Goal: Task Accomplishment & Management: Complete application form

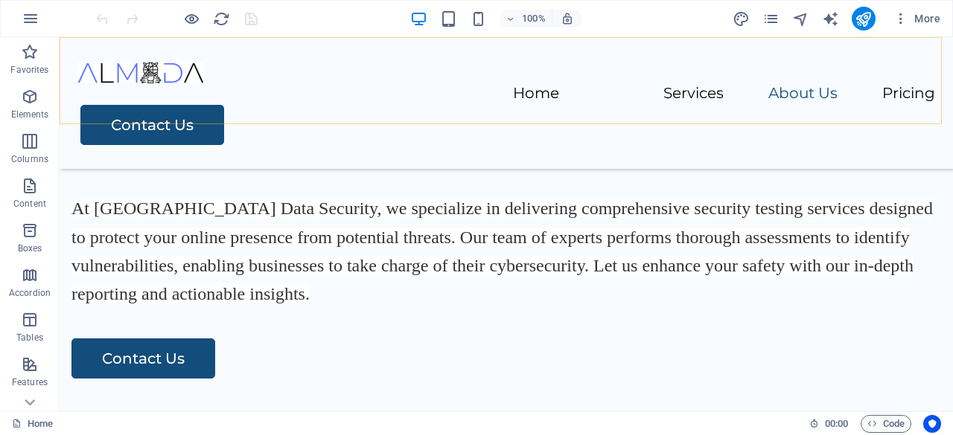
scroll to position [1935, 0]
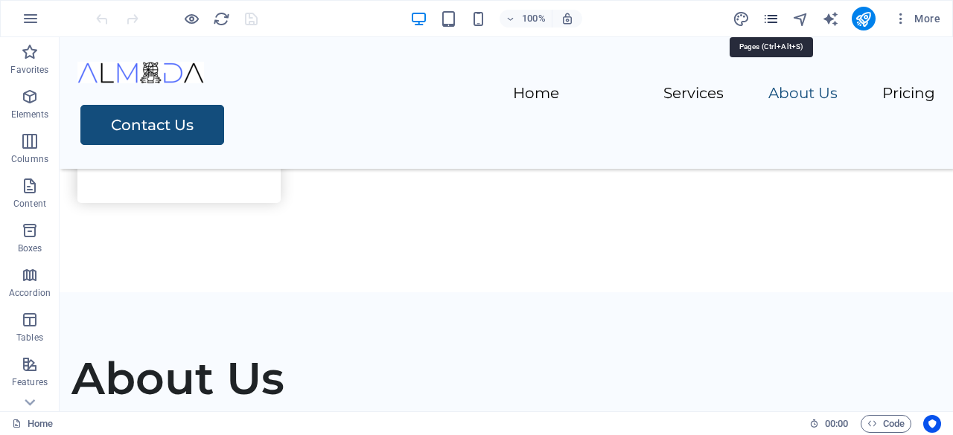
click at [775, 19] on icon "pages" at bounding box center [770, 18] width 17 height 17
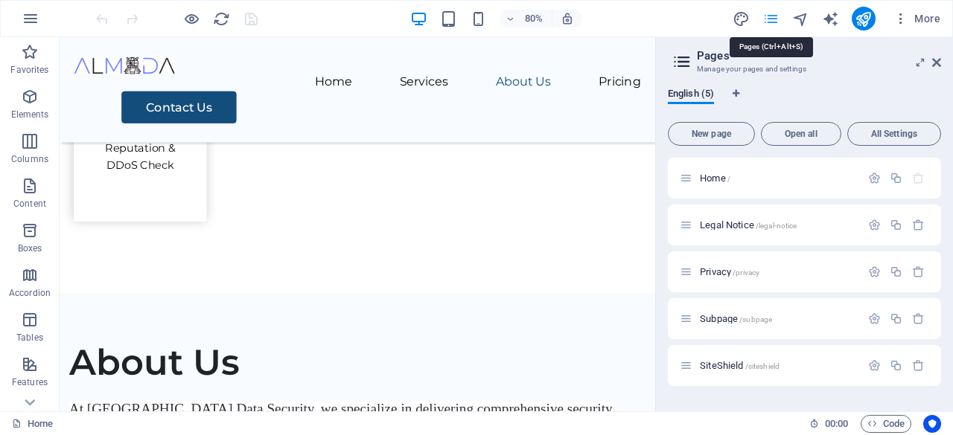
scroll to position [1950, 0]
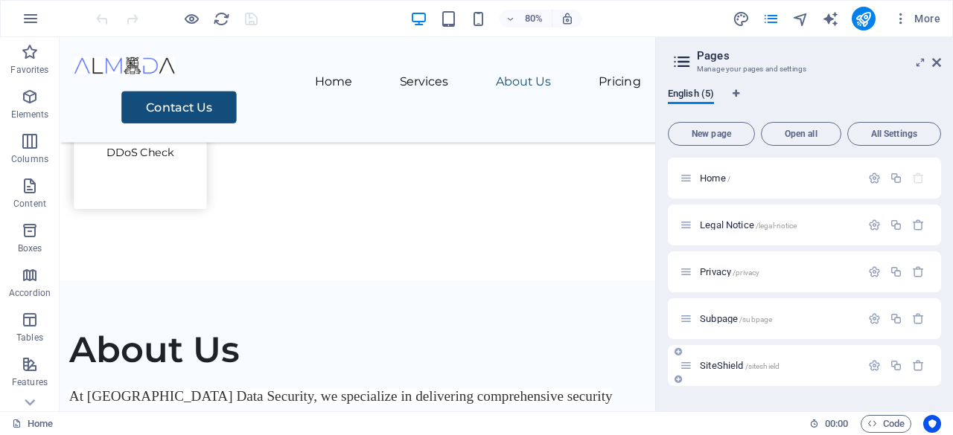
click at [726, 362] on span "SiteShield /siteshield" at bounding box center [739, 365] width 80 height 11
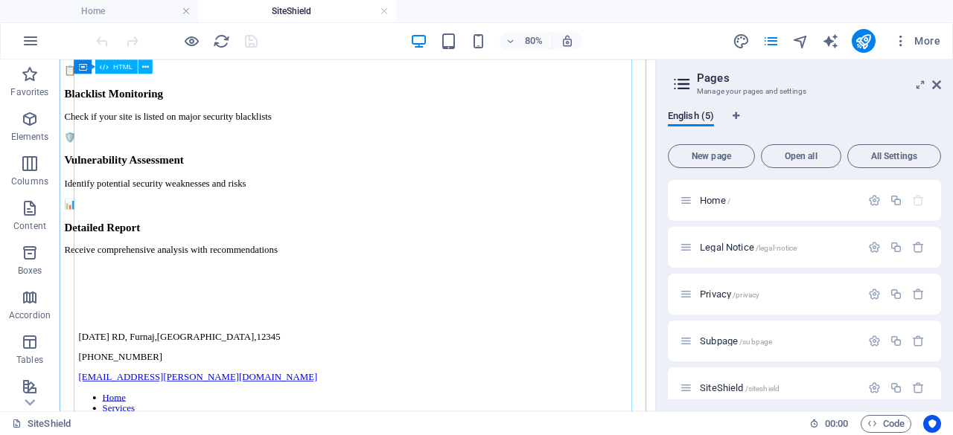
scroll to position [521, 0]
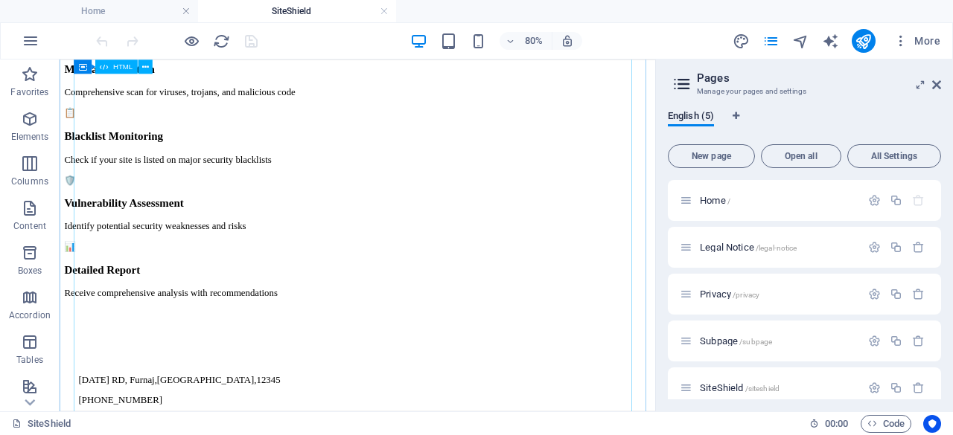
click at [425, 318] on div "SiteShield Security Scan Protect your website from malware and blacklist threat…" at bounding box center [431, 31] width 732 height 654
click at [335, 358] on div "SiteShield Security Scan Protect your website from malware and blacklist threat…" at bounding box center [431, 31] width 732 height 654
click at [359, 252] on div "SiteShield Security Scan Protect your website from malware and blacklist threat…" at bounding box center [431, 31] width 732 height 654
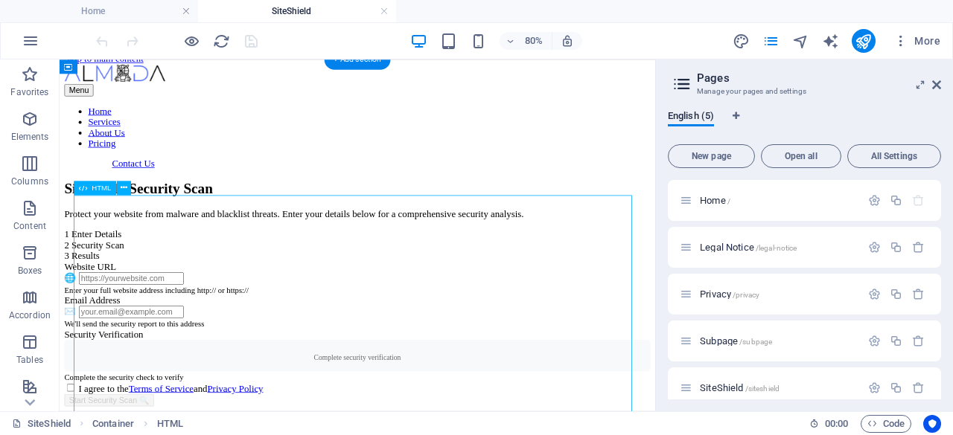
scroll to position [0, 0]
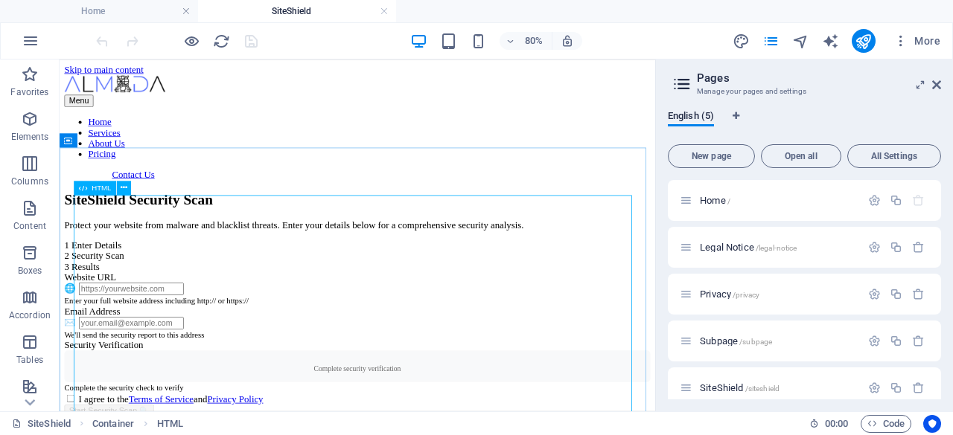
click at [91, 191] on div "HTML" at bounding box center [95, 188] width 42 height 14
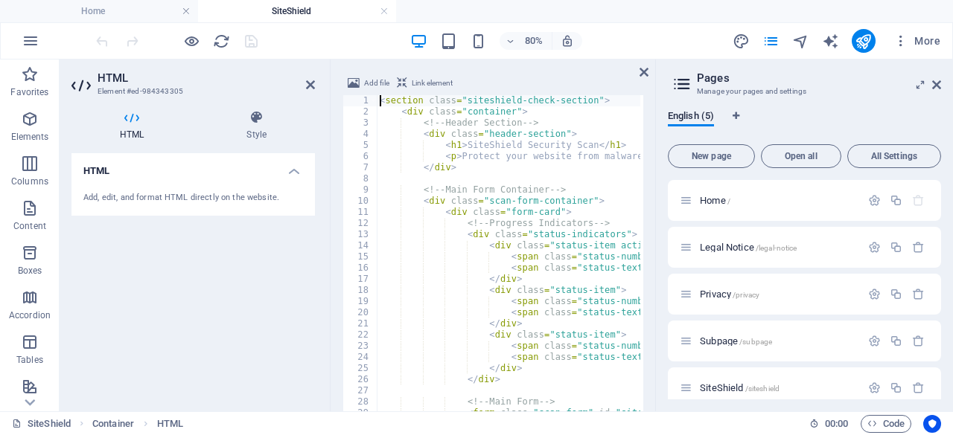
scroll to position [887, 0]
click at [939, 86] on icon at bounding box center [936, 85] width 9 height 12
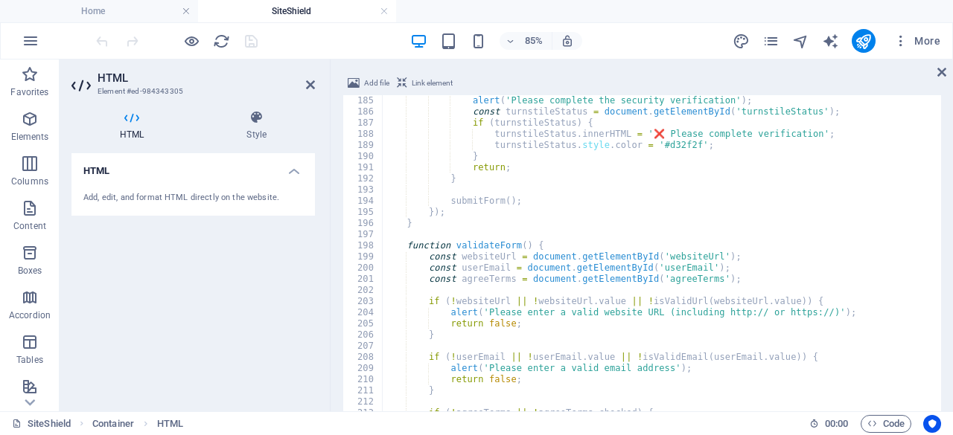
scroll to position [2054, 0]
type textarea "}"
click at [584, 225] on div "alert ( 'Please complete the security verification' ) ; const turnstileStatus =…" at bounding box center [911, 303] width 1059 height 417
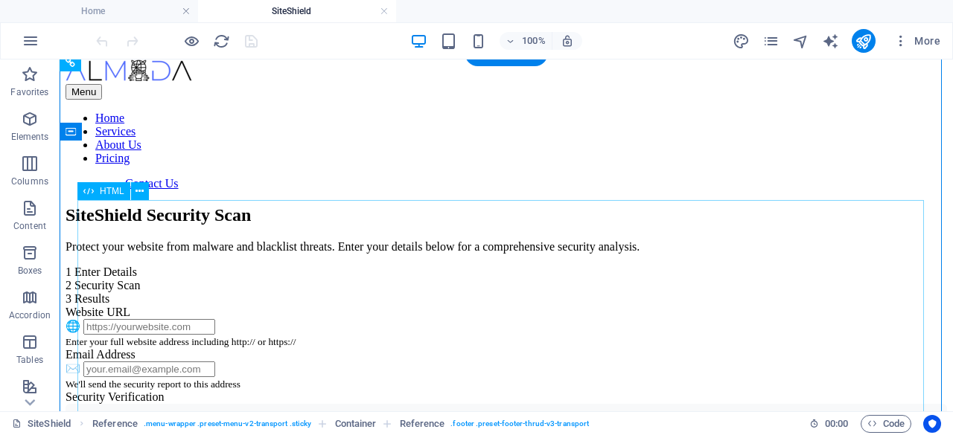
scroll to position [0, 0]
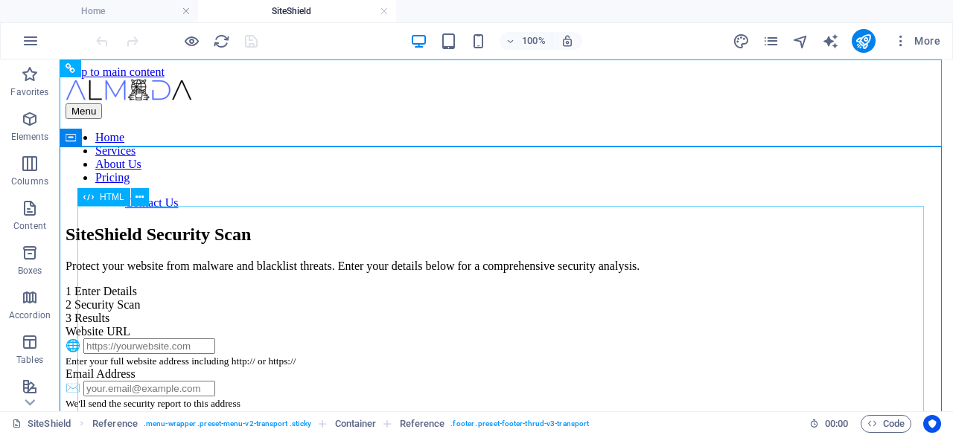
click at [99, 199] on div "HTML" at bounding box center [103, 197] width 53 height 18
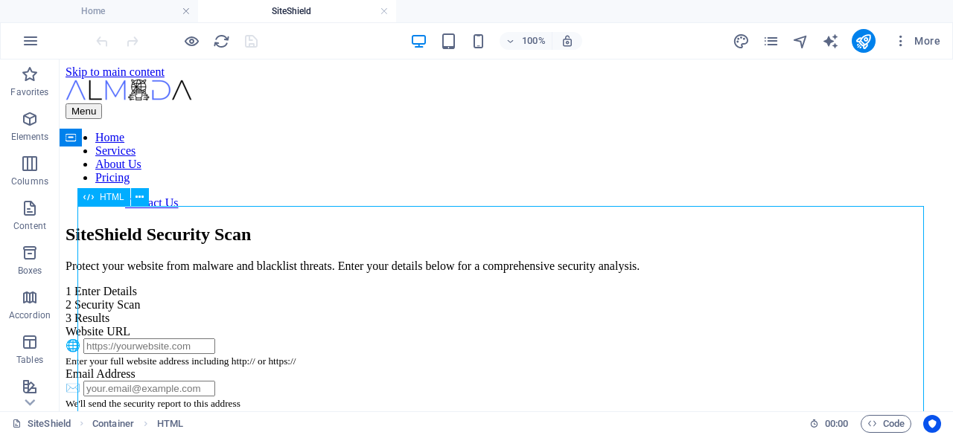
click at [99, 199] on div "HTML" at bounding box center [103, 197] width 53 height 18
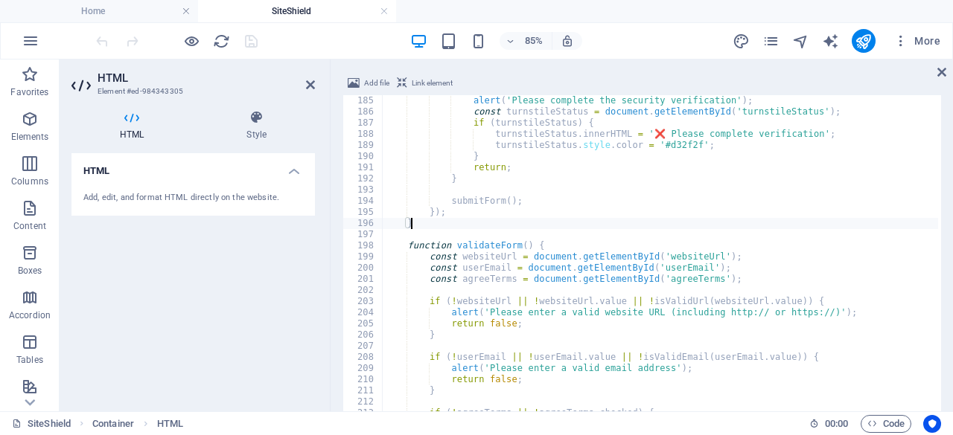
scroll to position [2054, 0]
click at [525, 243] on div "alert ( 'Please complete the security verification' ) ; const turnstileStatus =…" at bounding box center [911, 303] width 1059 height 417
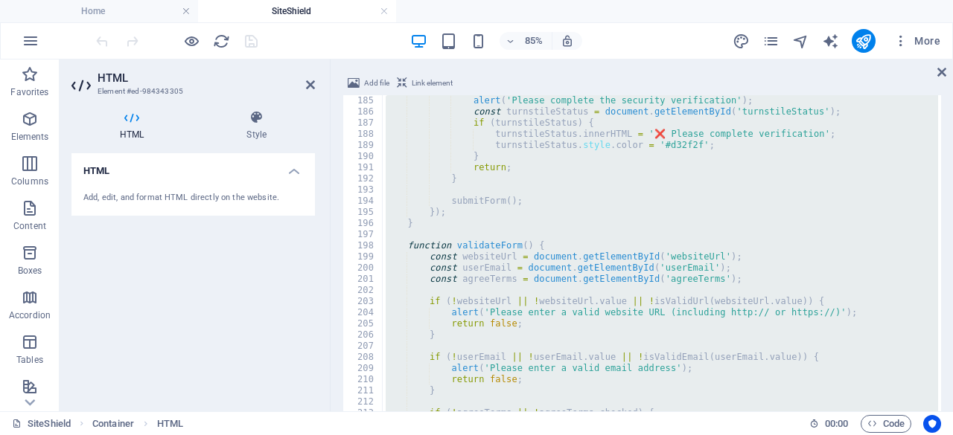
click at [562, 179] on div "alert ( 'Please complete the security verification' ) ; const turnstileStatus =…" at bounding box center [659, 294] width 555 height 398
type textarea "}"
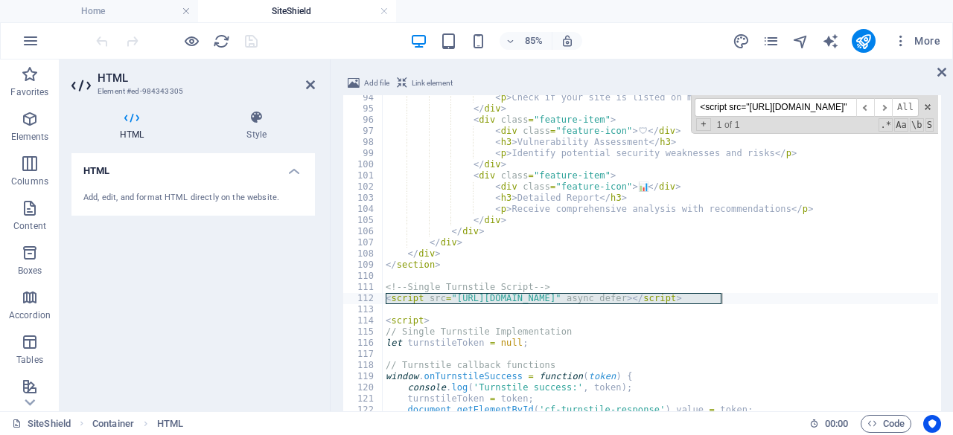
scroll to position [0, 0]
click at [844, 105] on input "<script src="[URL][DOMAIN_NAME]"" at bounding box center [774, 107] width 161 height 19
paste input ".cf-turnstil"
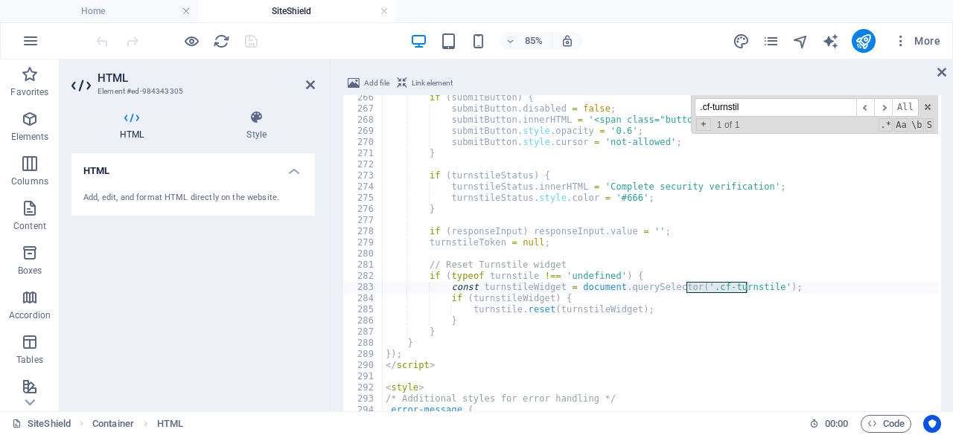
scroll to position [2961, 0]
type input ".cf-turnstil"
type textarea "turnstile.reset(turnstileWidget);"
click at [710, 306] on div "if ( submitButton ) { submitButton . disabled = false ; submitButton . innerHTM…" at bounding box center [911, 300] width 1059 height 417
click at [768, 109] on input ".cf-turnstil" at bounding box center [774, 107] width 161 height 19
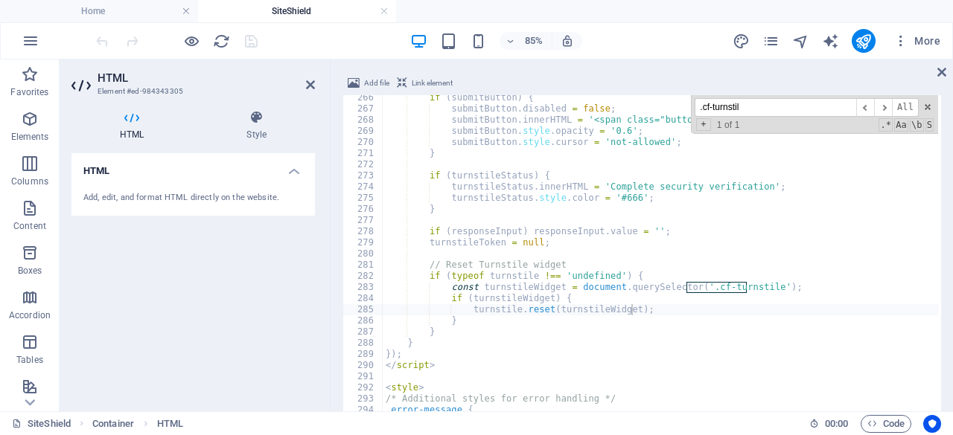
click at [768, 109] on input ".cf-turnstil" at bounding box center [774, 107] width 161 height 19
paste input "<div class="cf-turnstile" data-sitekey"
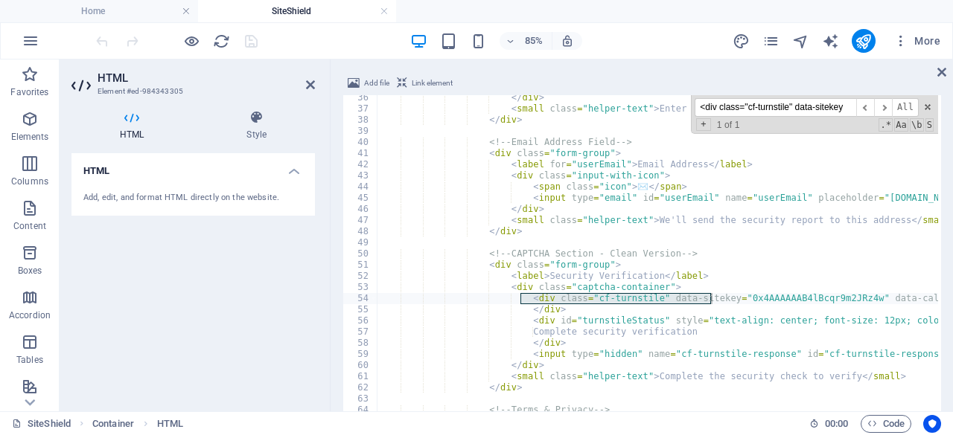
click at [762, 108] on input "<div class="cf-turnstile" data-sitekey" at bounding box center [774, 107] width 161 height 19
paste input "script src="[URL][DOMAIN_NAME]" async defer></script>"
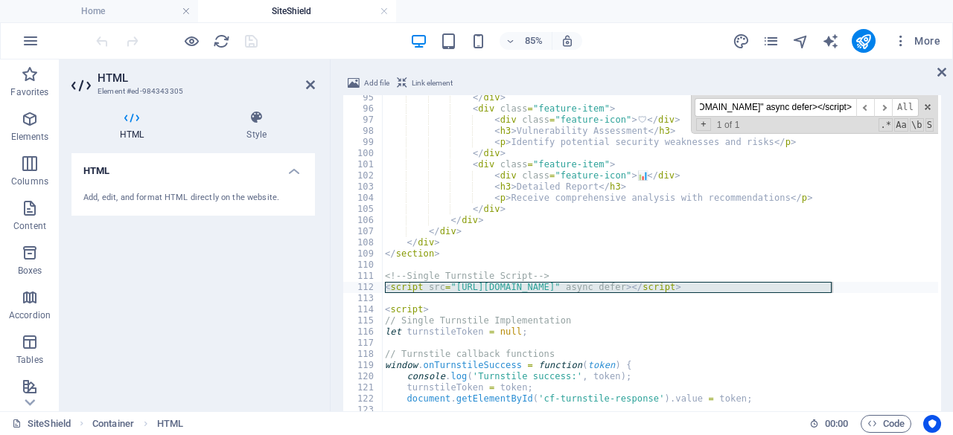
type input "<script src="[URL][DOMAIN_NAME]" async defer></script>"
click at [107, 13] on h4 "Home" at bounding box center [99, 11] width 198 height 16
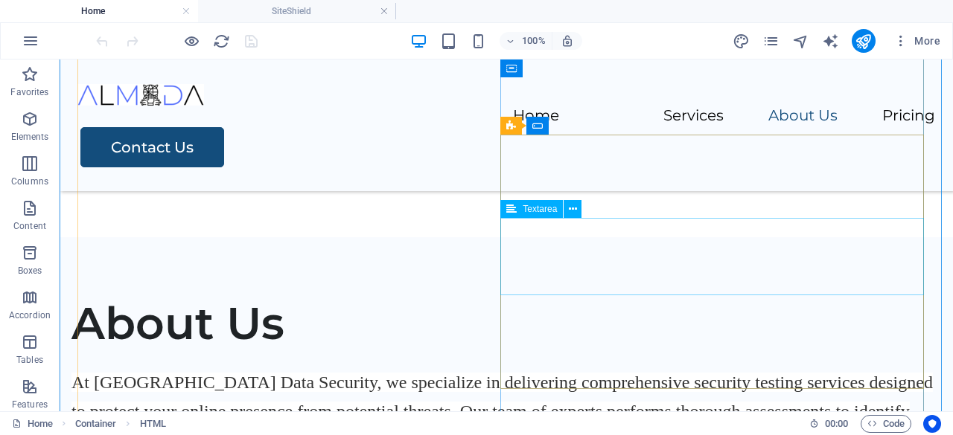
scroll to position [2025, 0]
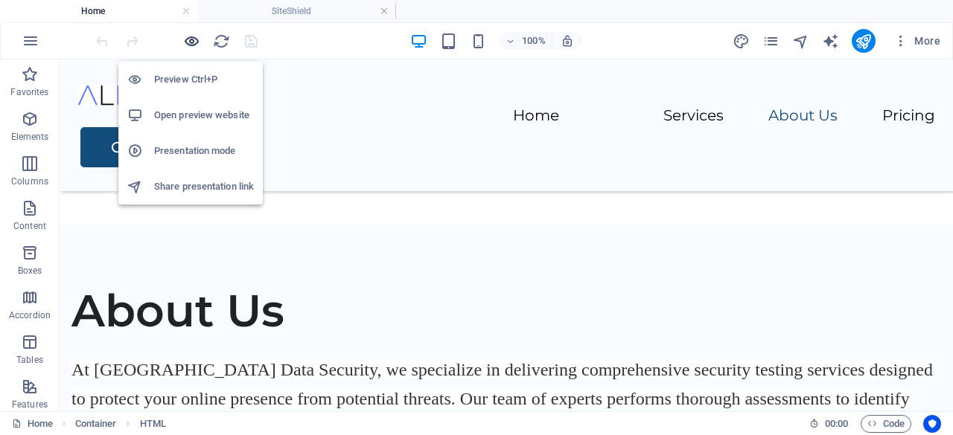
click at [196, 40] on icon "button" at bounding box center [191, 41] width 17 height 17
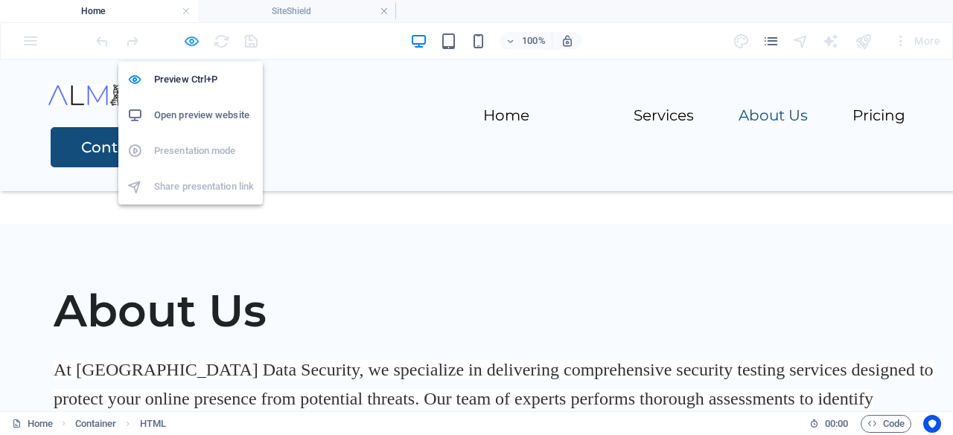
scroll to position [1941, 0]
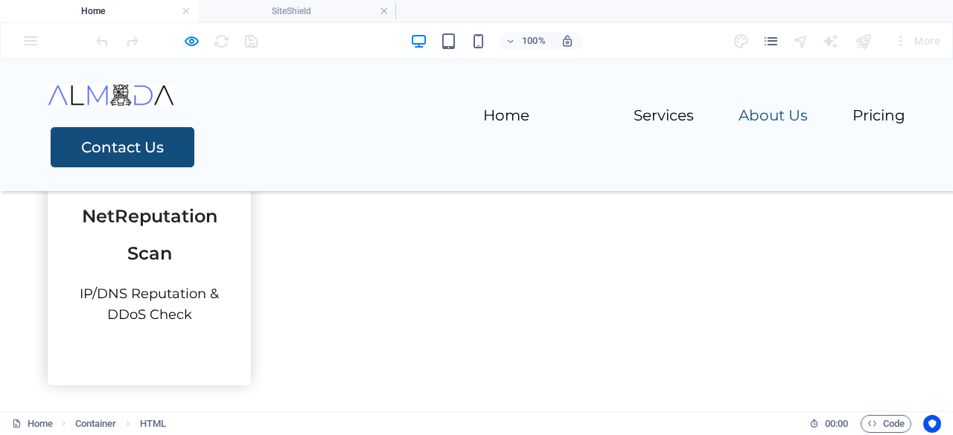
scroll to position [1793, 0]
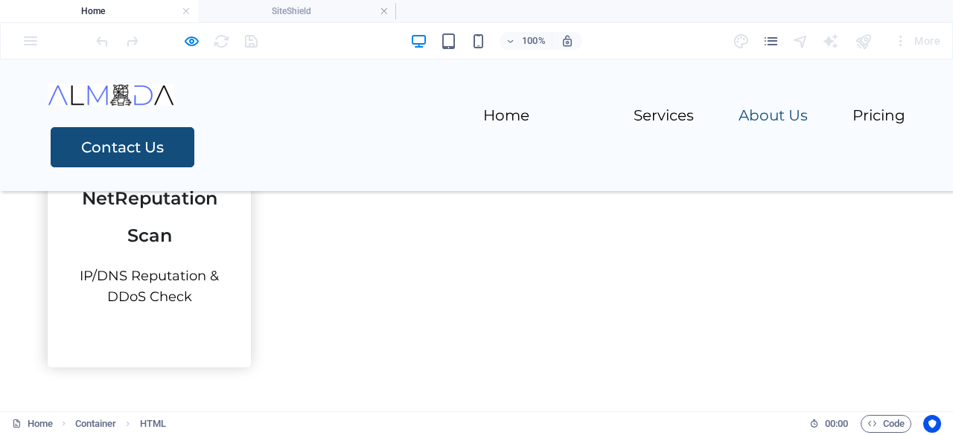
type input "[PERSON_NAME]"
type input "[EMAIL_ADDRESS][DOMAIN_NAME]"
type input "0910200020"
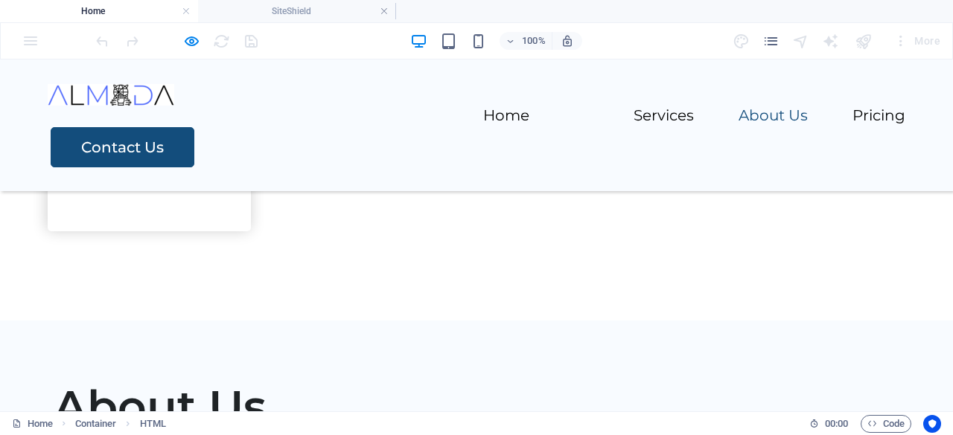
scroll to position [1941, 0]
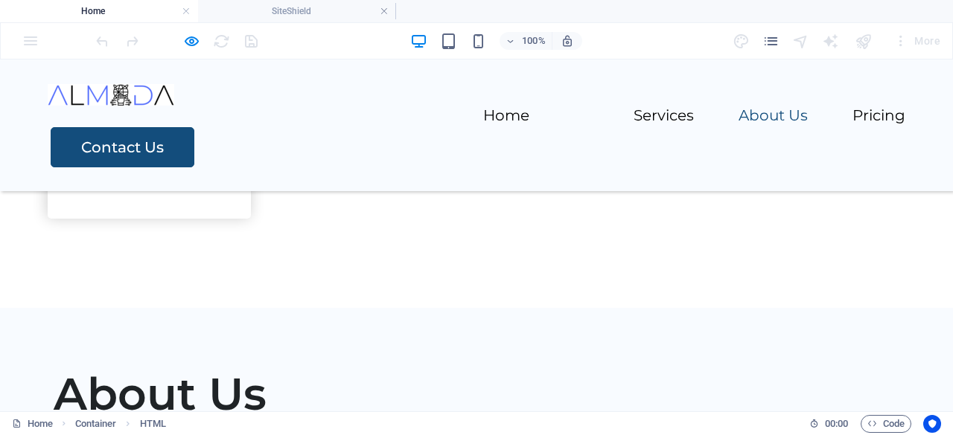
type textarea "jijijiji"
type input "dbf8x3"
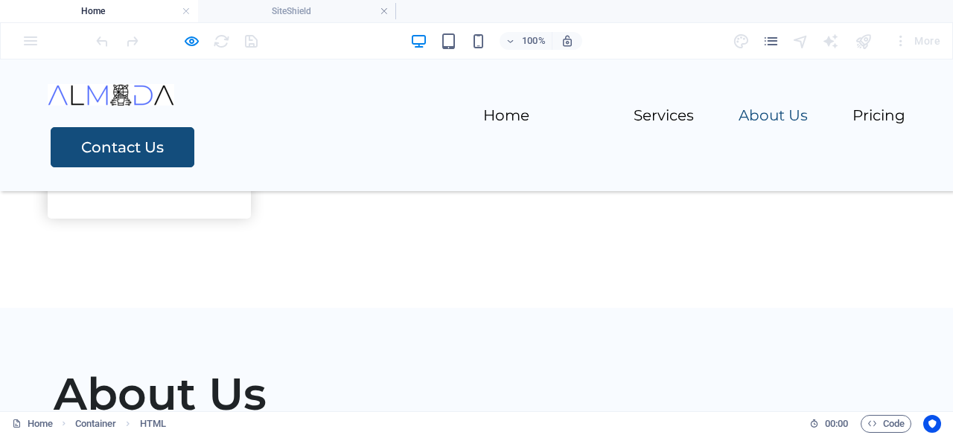
checkbox input "true"
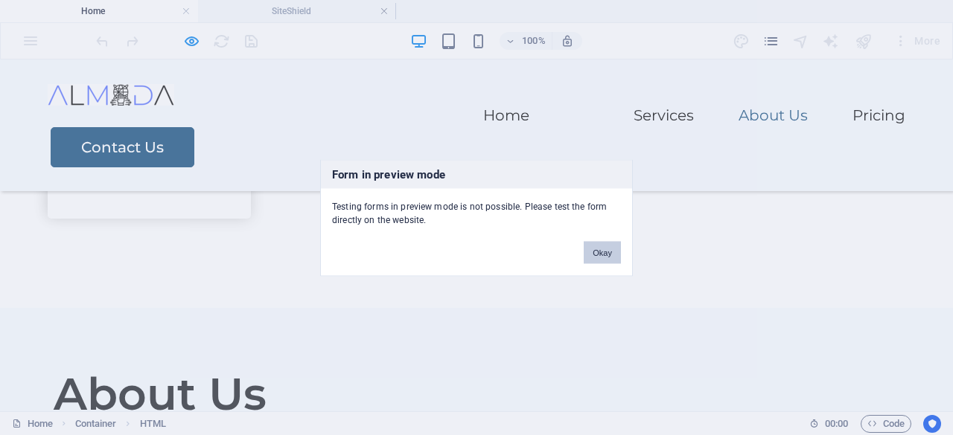
click at [616, 246] on button "Okay" at bounding box center [601, 252] width 37 height 22
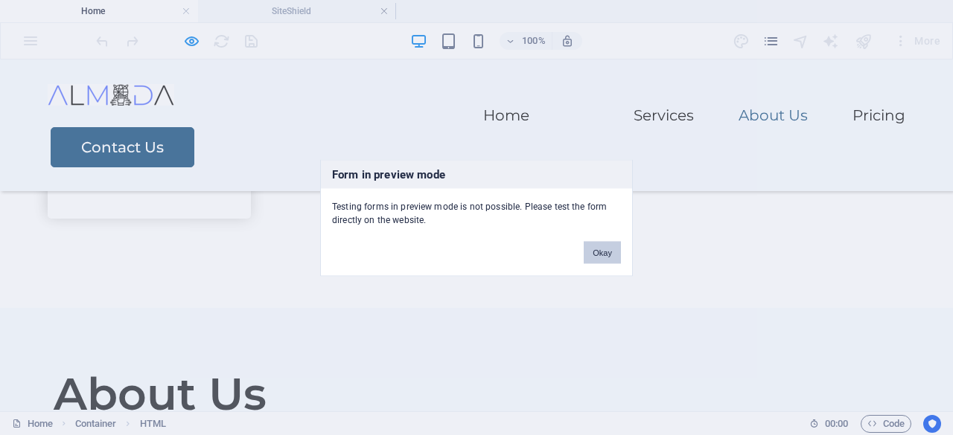
click at [589, 248] on button "Okay" at bounding box center [601, 252] width 37 height 22
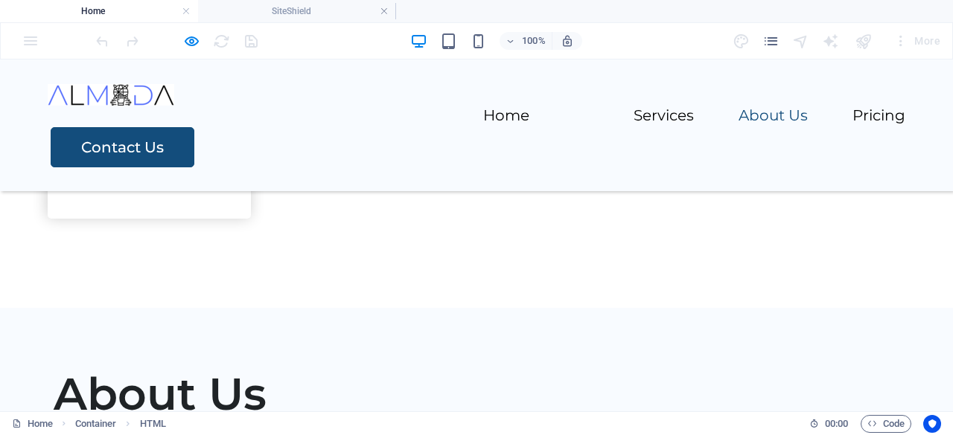
click at [93, 5] on h4 "Home" at bounding box center [99, 11] width 198 height 16
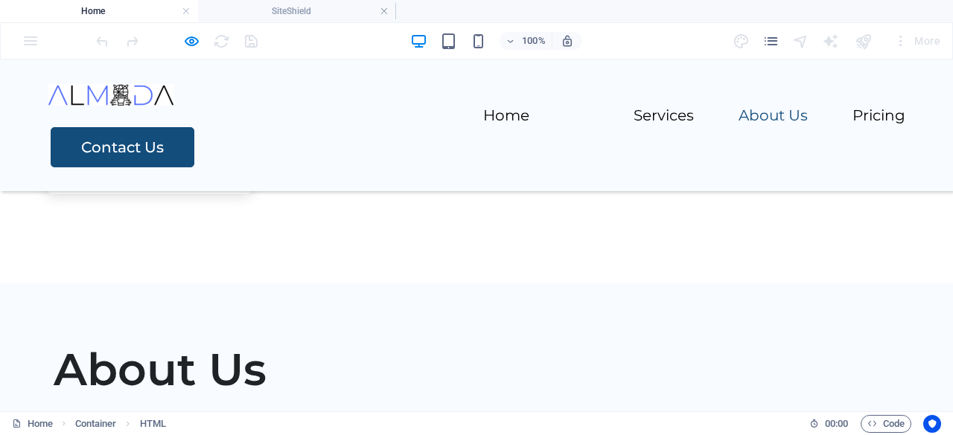
scroll to position [1867, 0]
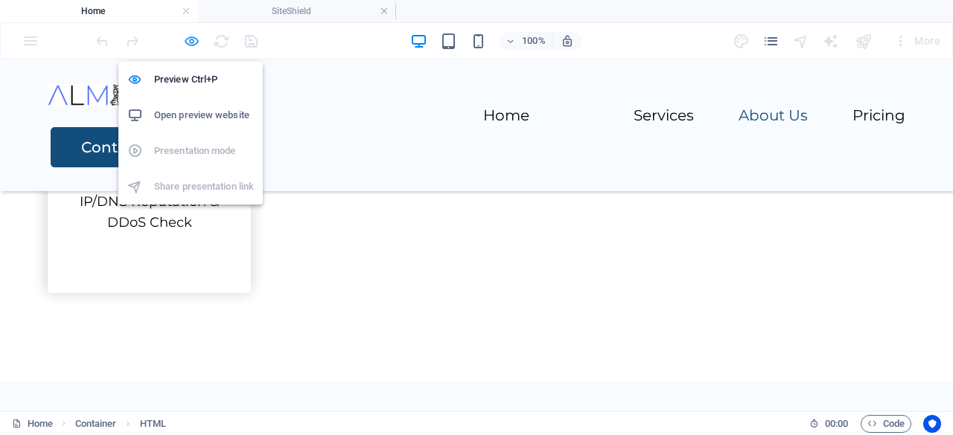
click at [196, 42] on icon "button" at bounding box center [191, 41] width 17 height 17
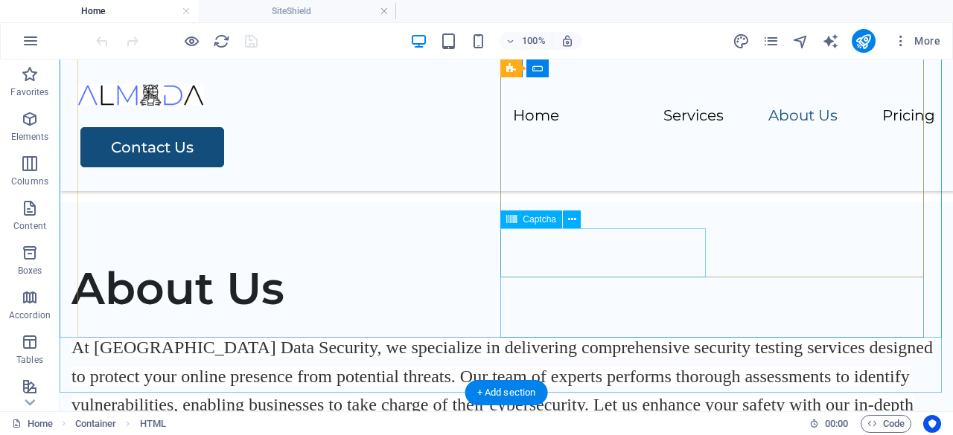
scroll to position [2025, 0]
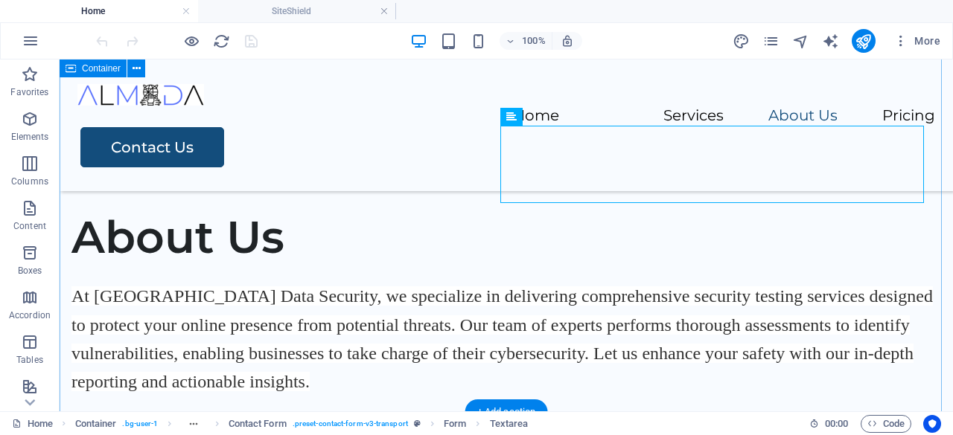
scroll to position [2099, 0]
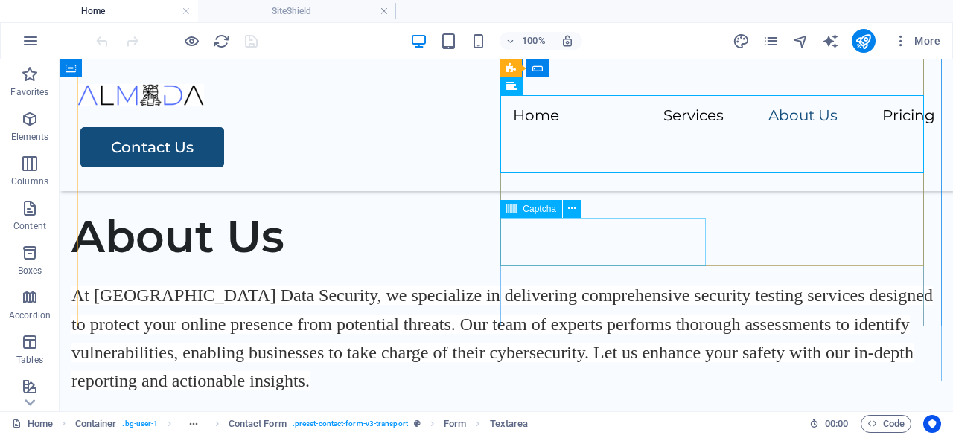
click at [537, 208] on span "Captcha" at bounding box center [538, 209] width 33 height 9
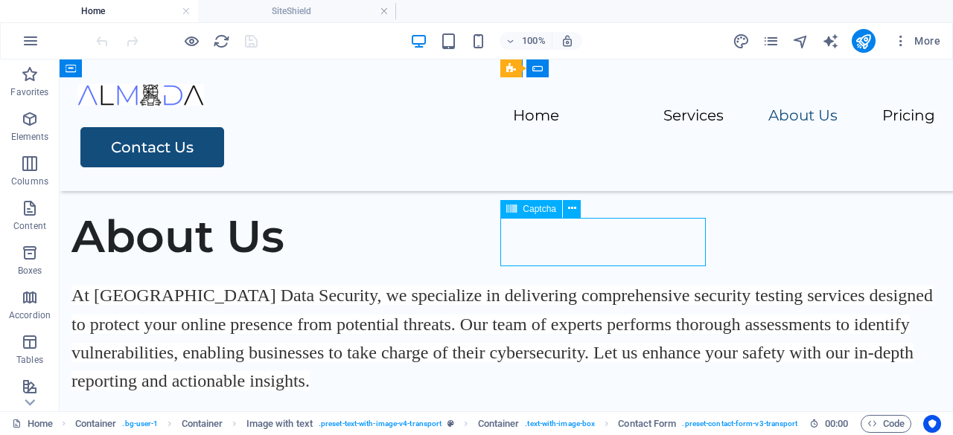
click at [537, 208] on span "Captcha" at bounding box center [538, 209] width 33 height 9
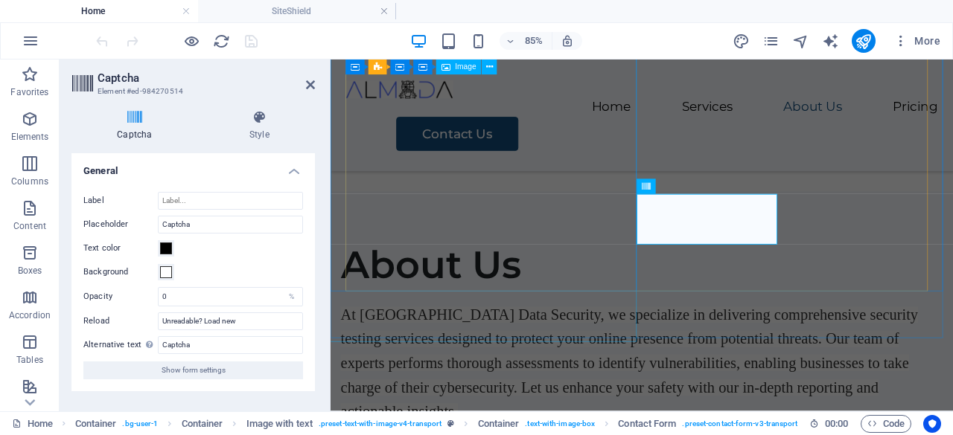
scroll to position [2115, 0]
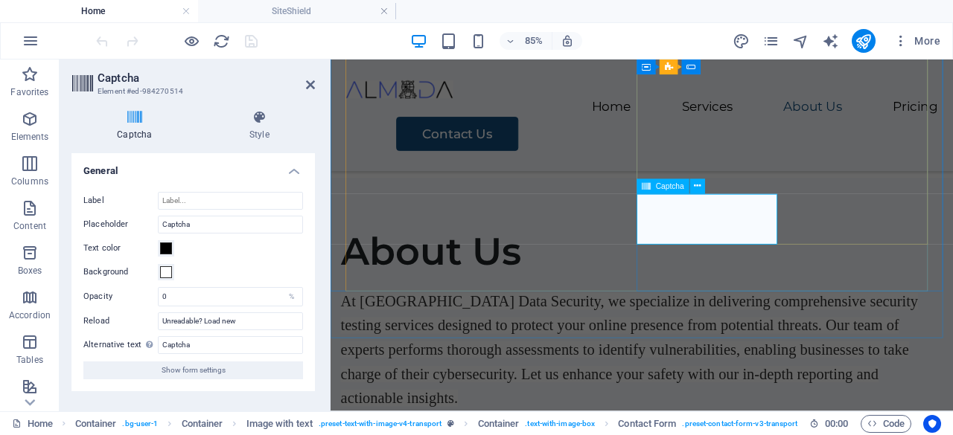
click at [661, 187] on span "Captcha" at bounding box center [670, 186] width 28 height 7
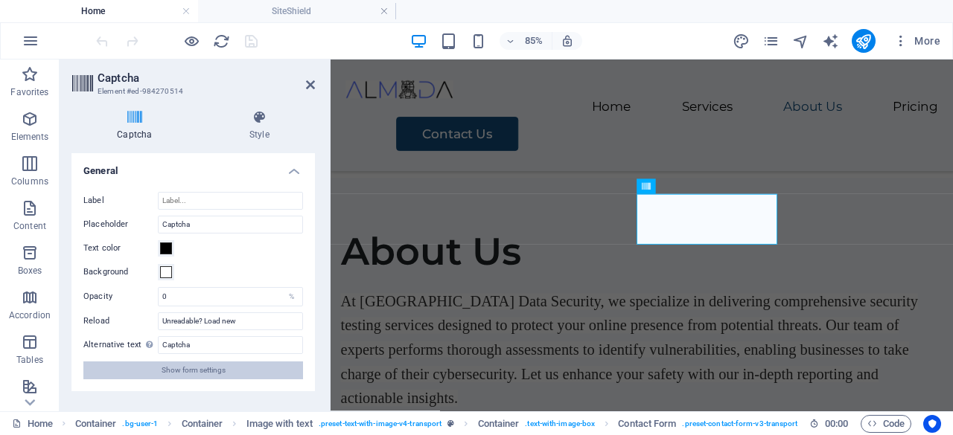
click at [244, 368] on button "Show form settings" at bounding box center [193, 371] width 220 height 18
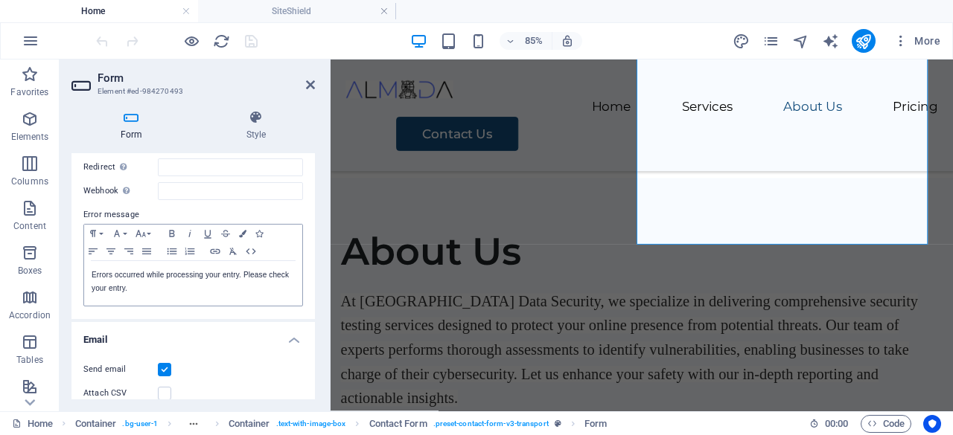
scroll to position [0, 0]
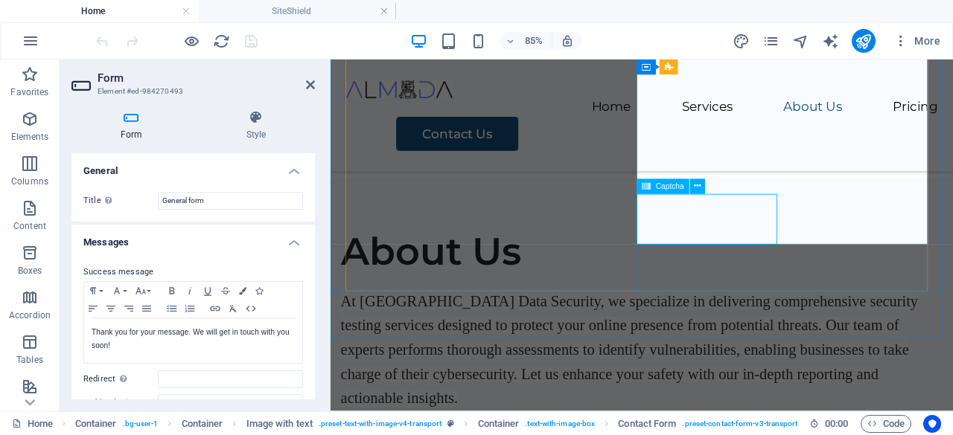
click at [674, 185] on span "Captcha" at bounding box center [670, 186] width 28 height 7
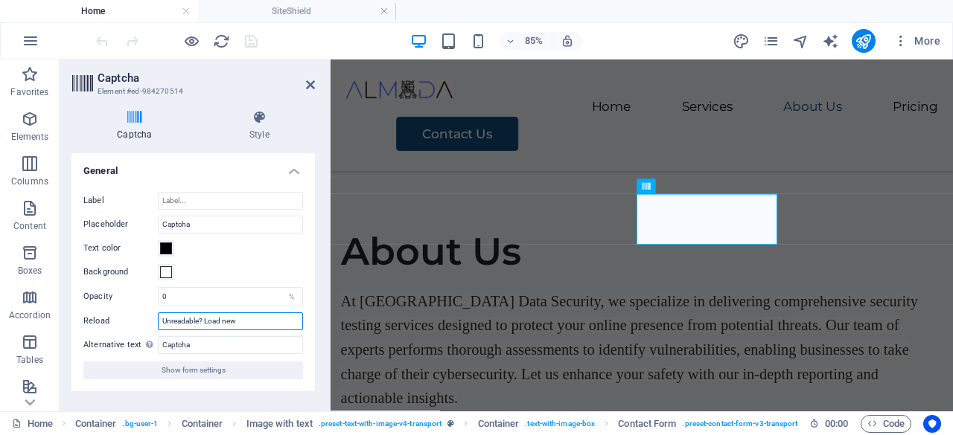
click at [246, 319] on input "Unreadable? Load new" at bounding box center [230, 322] width 145 height 18
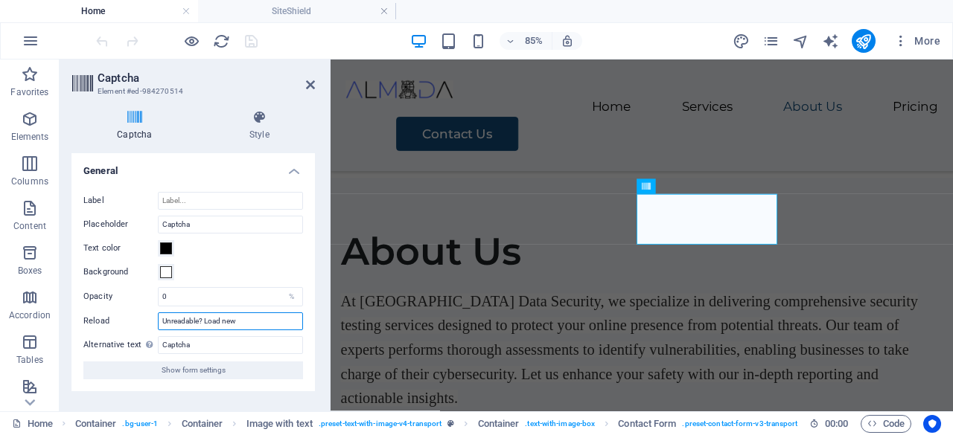
click at [246, 319] on input "Unreadable? Load new" at bounding box center [230, 322] width 145 height 18
click at [186, 300] on input "0" at bounding box center [231, 297] width 144 height 18
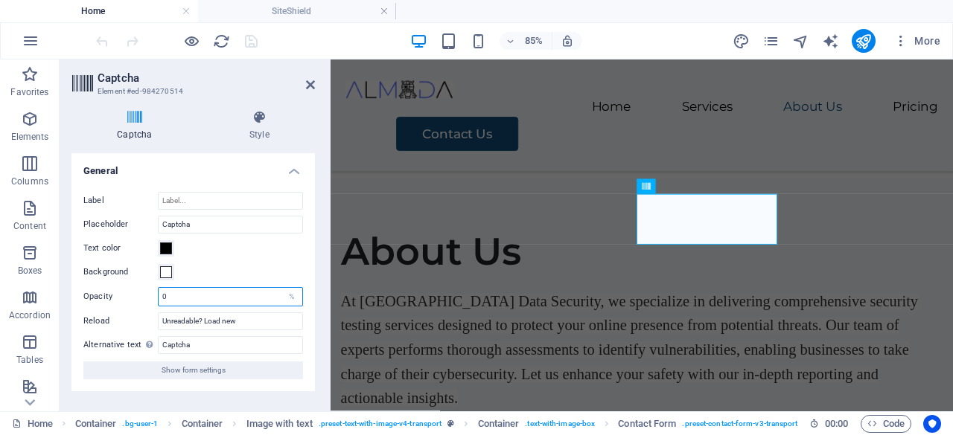
click at [186, 300] on input "0" at bounding box center [231, 297] width 144 height 18
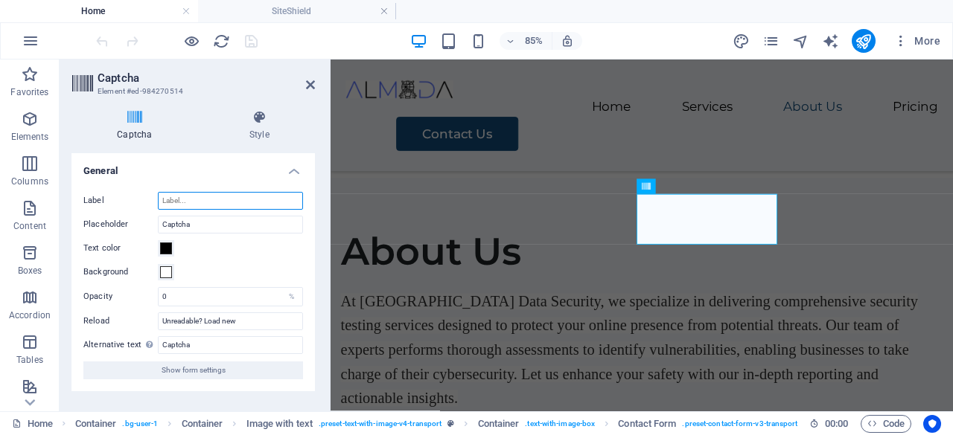
click at [195, 203] on input "Label" at bounding box center [230, 201] width 145 height 18
click at [292, 168] on h4 "General" at bounding box center [192, 166] width 243 height 27
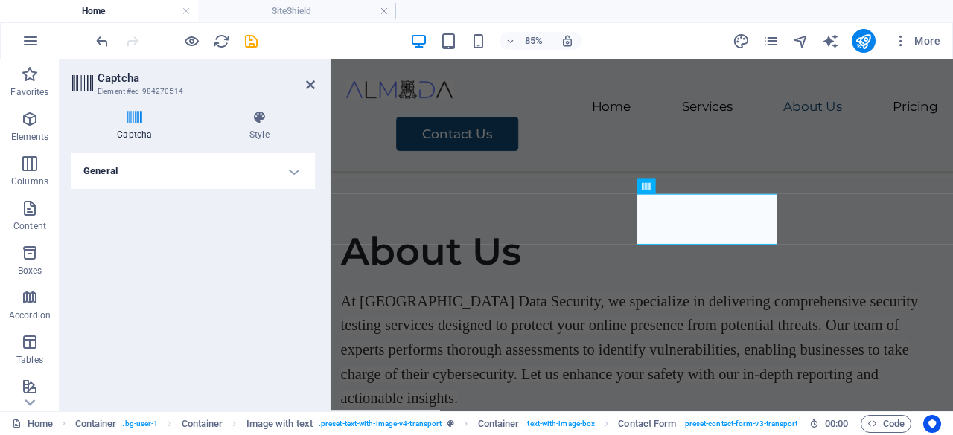
click at [292, 168] on h4 "General" at bounding box center [192, 171] width 243 height 36
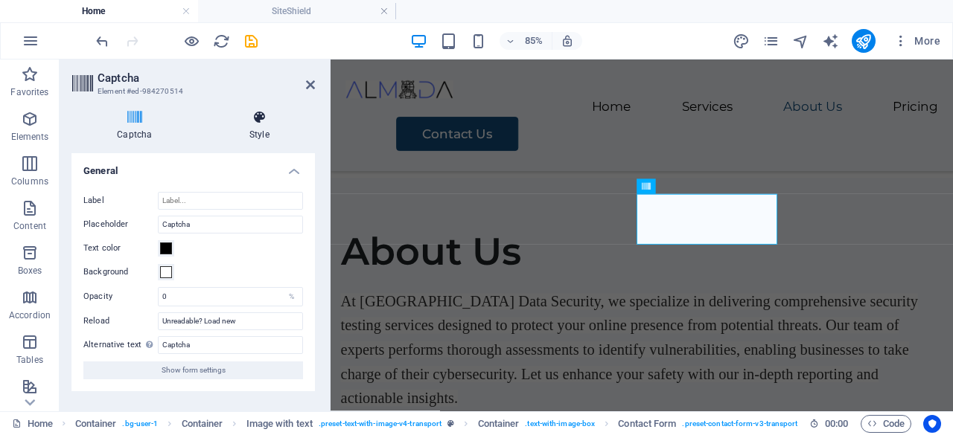
click at [263, 132] on h4 "Style" at bounding box center [259, 125] width 111 height 31
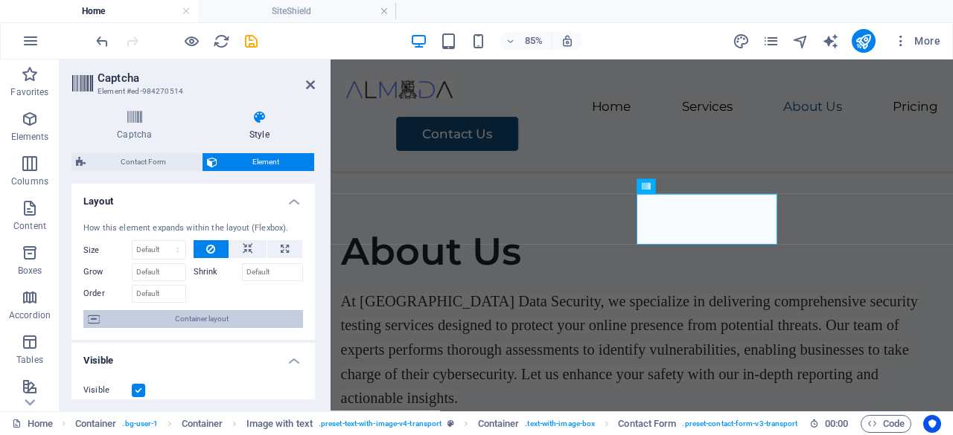
click at [204, 322] on span "Container layout" at bounding box center [201, 319] width 194 height 18
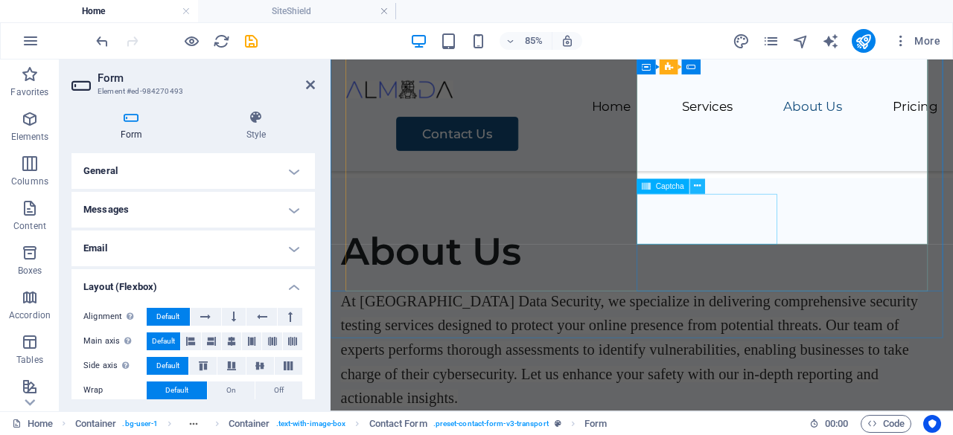
click at [702, 189] on button at bounding box center [697, 186] width 15 height 15
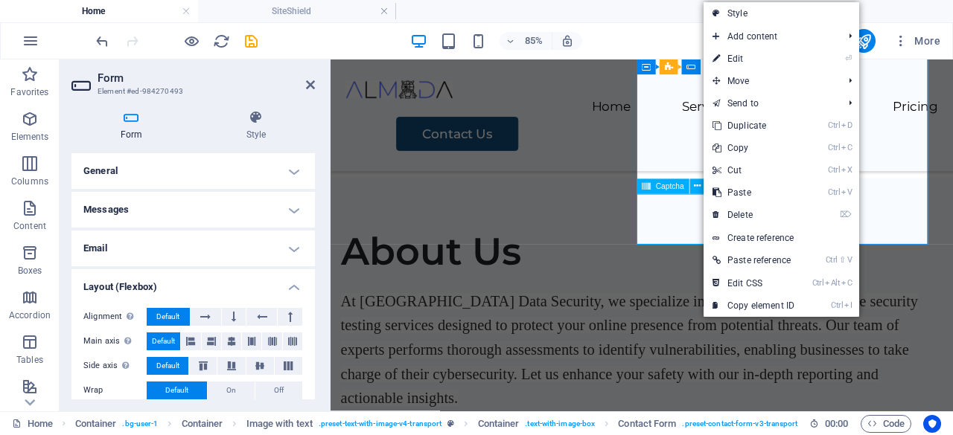
click at [659, 191] on span "Captcha" at bounding box center [670, 186] width 28 height 7
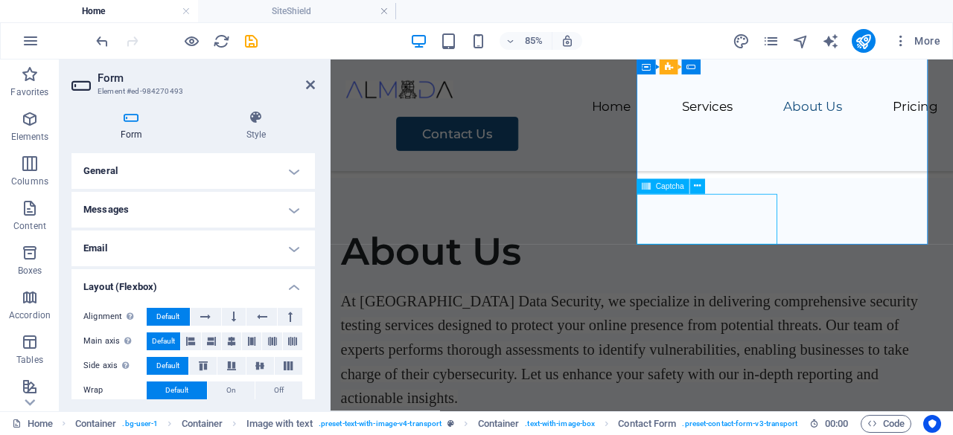
click at [659, 191] on span "Captcha" at bounding box center [670, 186] width 28 height 7
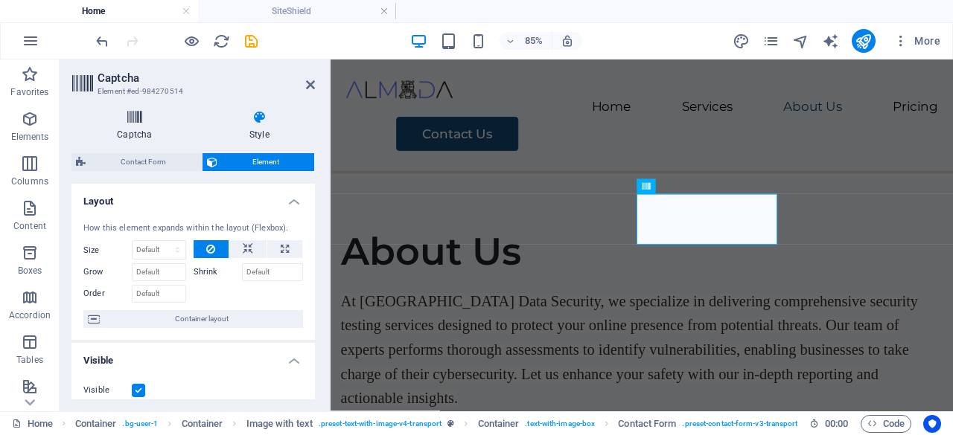
click at [132, 129] on h4 "Captcha" at bounding box center [137, 125] width 132 height 31
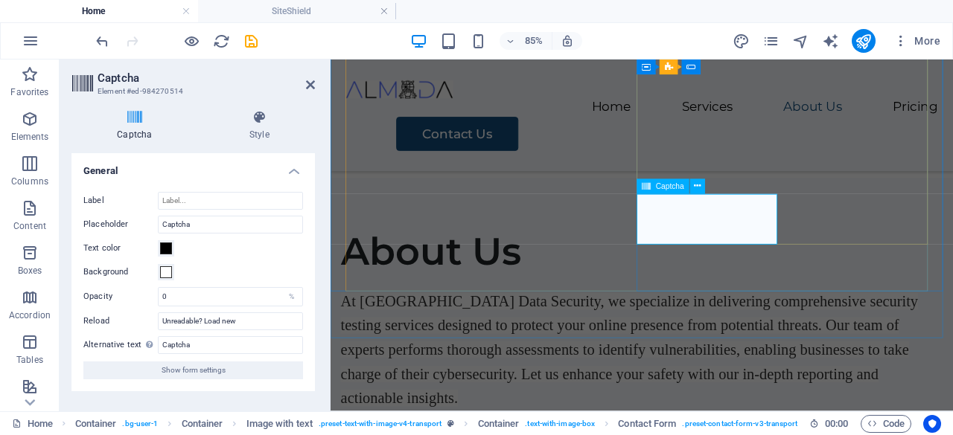
click at [651, 188] on div "Captcha" at bounding box center [662, 186] width 52 height 15
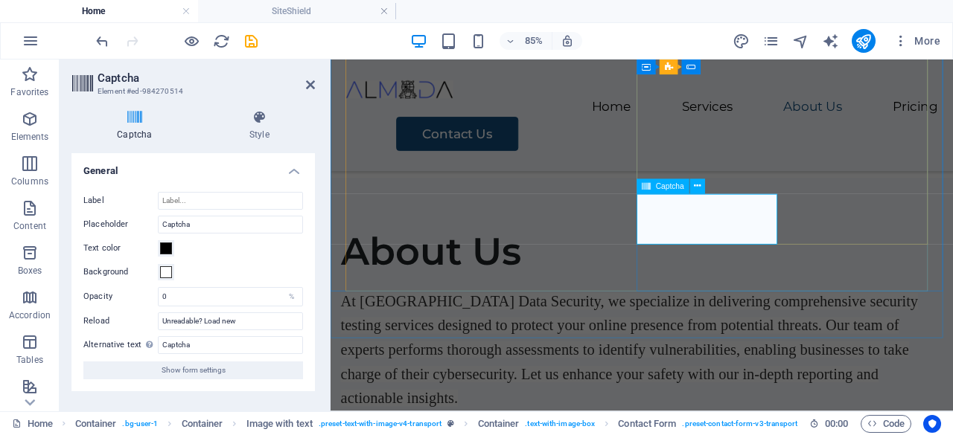
click at [649, 187] on icon at bounding box center [645, 186] width 9 height 15
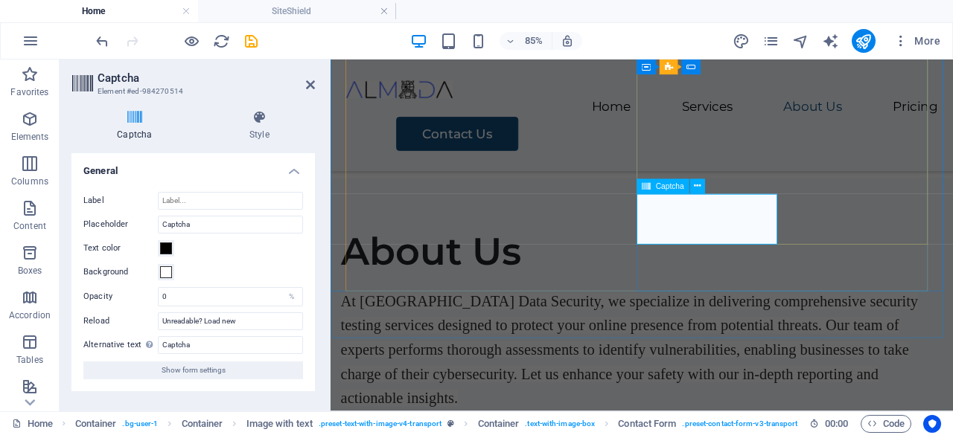
click at [649, 187] on icon at bounding box center [645, 186] width 9 height 15
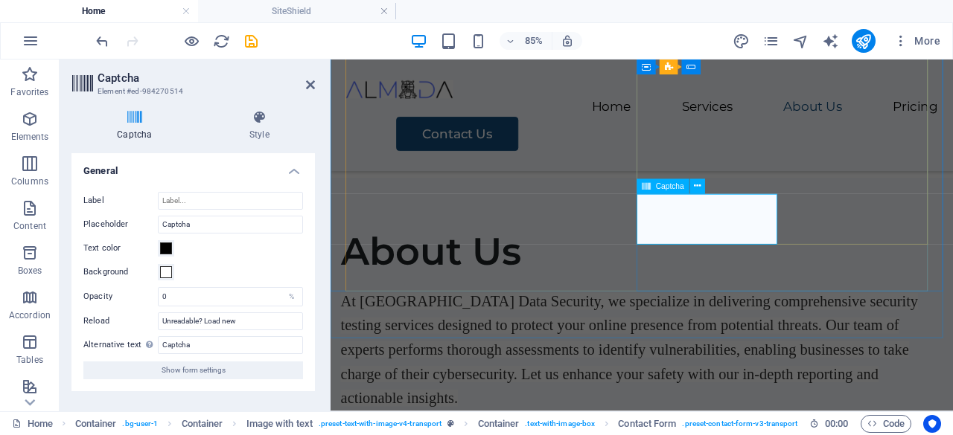
click at [649, 187] on icon at bounding box center [645, 186] width 9 height 15
click at [667, 188] on span "Captcha" at bounding box center [670, 186] width 28 height 7
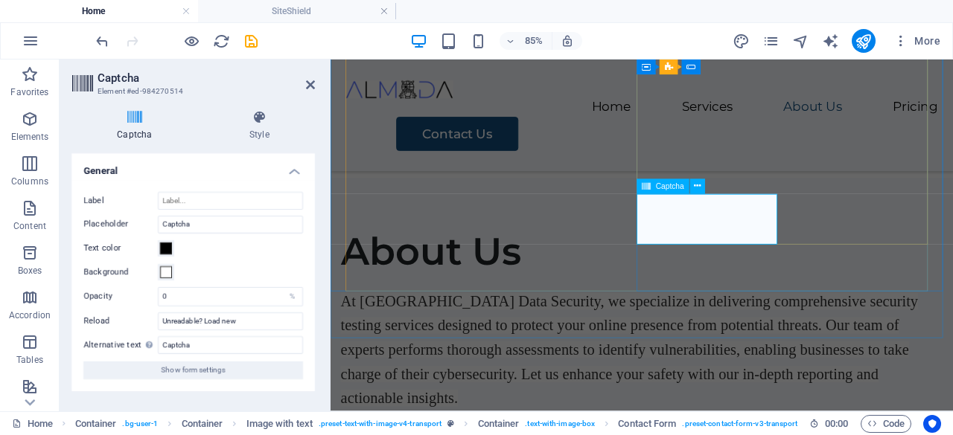
click at [667, 188] on span "Captcha" at bounding box center [670, 186] width 28 height 7
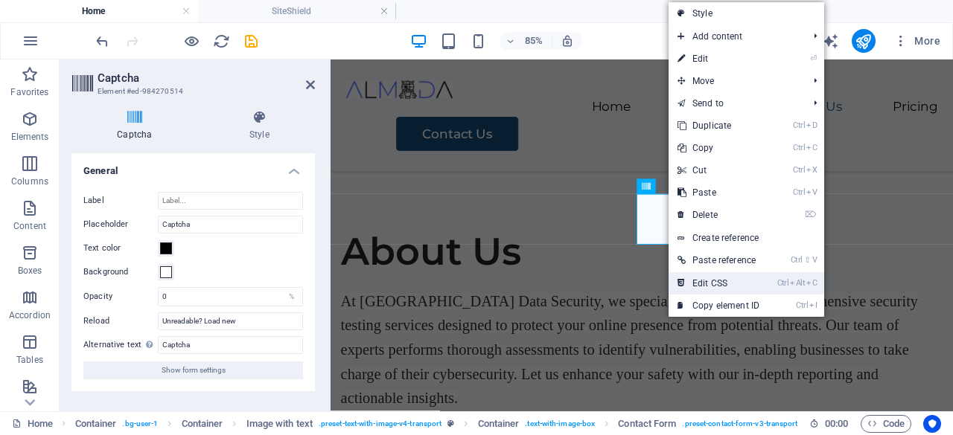
click at [702, 289] on link "Ctrl Alt C Edit CSS" at bounding box center [718, 283] width 100 height 22
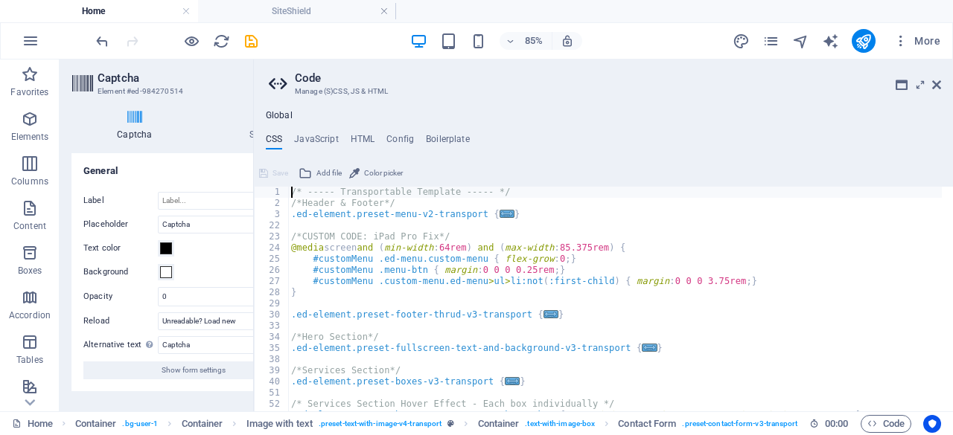
scroll to position [3883, 0]
click at [357, 136] on h4 "HTML" at bounding box center [362, 142] width 25 height 16
type textarea "<a href="#main-content" class="wv-link-content button">Skip to main content</a>"
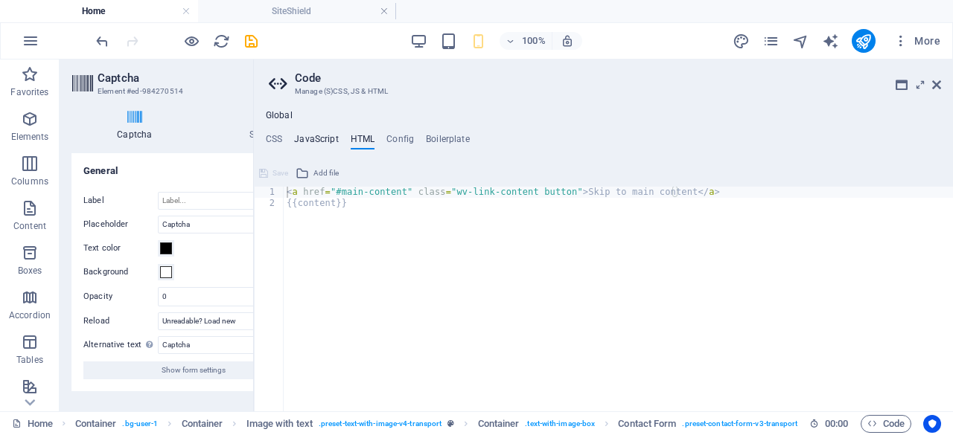
click at [323, 134] on h4 "JavaScript" at bounding box center [316, 142] width 44 height 16
type textarea "/* JS for preset "Menu V2" */"
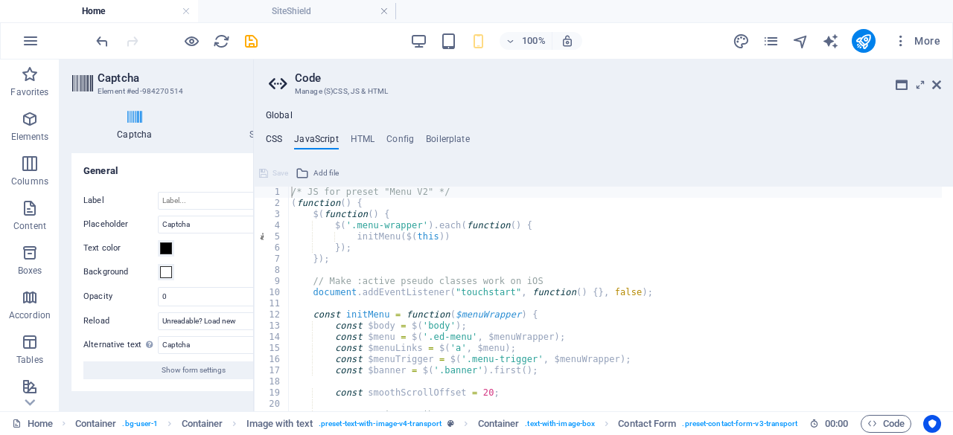
click at [275, 134] on h4 "CSS" at bounding box center [274, 142] width 16 height 16
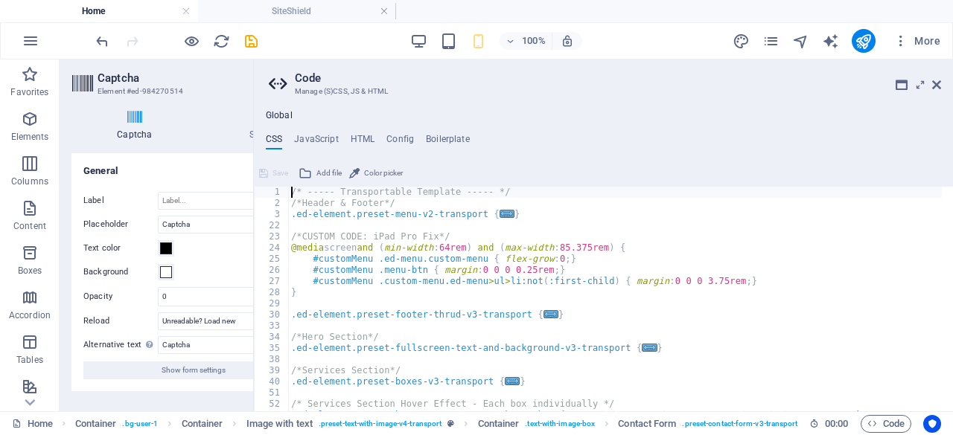
click at [413, 136] on ul "CSS JavaScript HTML Config Boilerplate" at bounding box center [603, 142] width 699 height 16
click at [444, 144] on h4 "Boilerplate" at bounding box center [448, 142] width 44 height 16
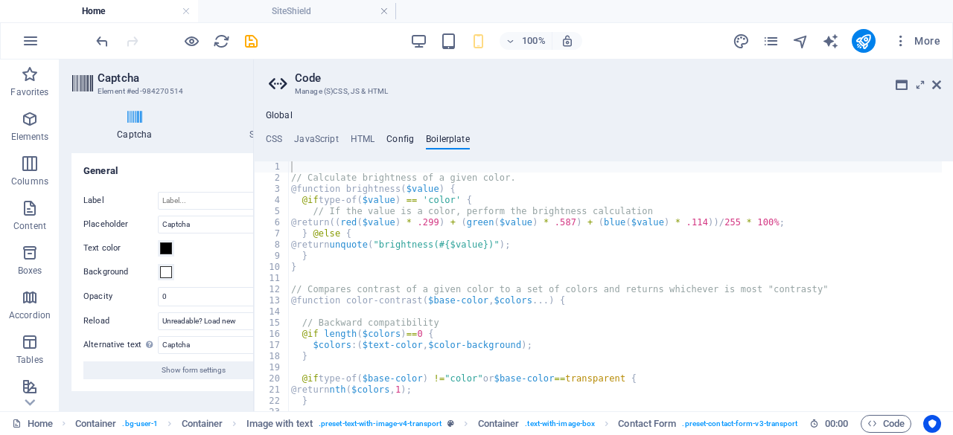
click at [394, 142] on h4 "Config" at bounding box center [400, 142] width 28 height 16
type textarea "$color-background: #ffffff;"
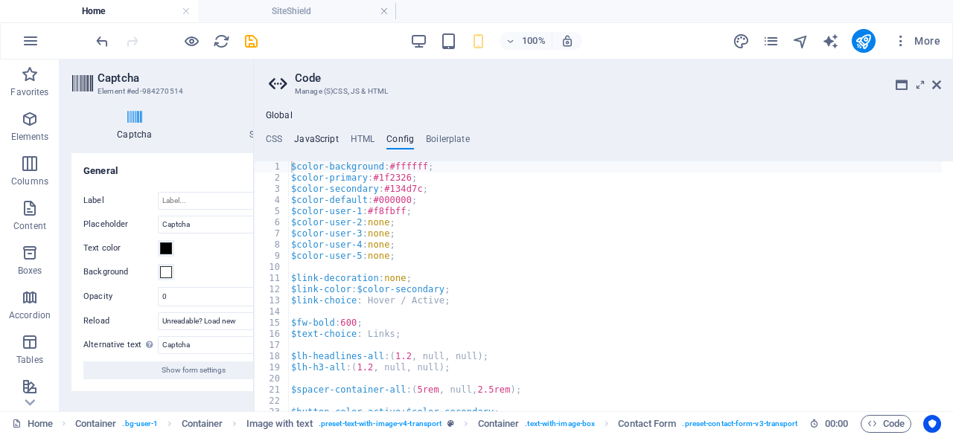
click at [326, 142] on h4 "JavaScript" at bounding box center [316, 142] width 44 height 16
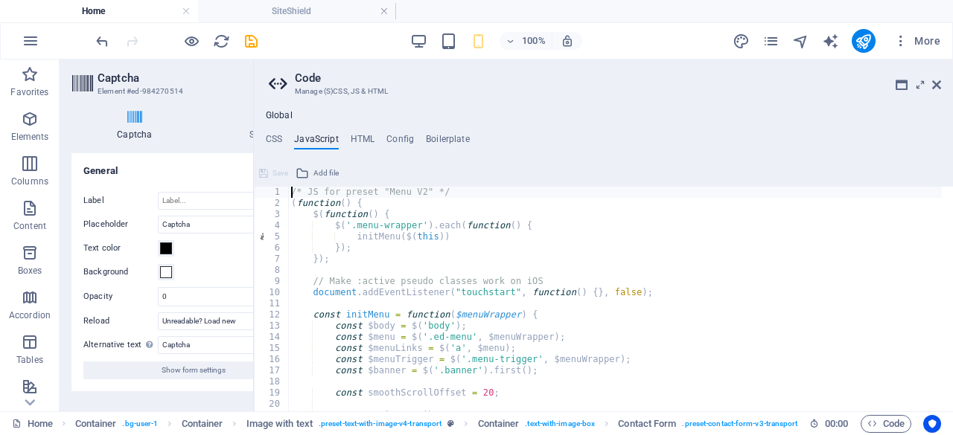
click at [435, 271] on div "/* JS for preset "Menu V2" */ ( function ( ) { $ ( function ( ) { $ ( '.menu-wr…" at bounding box center [629, 305] width 683 height 236
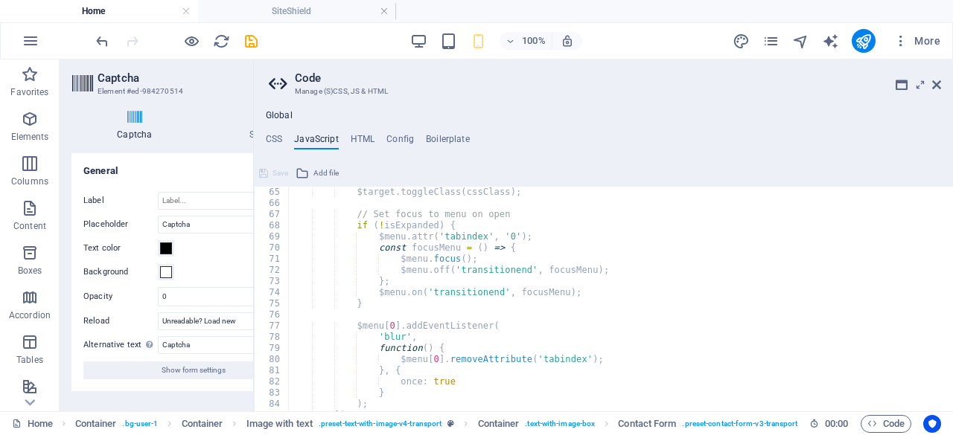
scroll to position [759, 0]
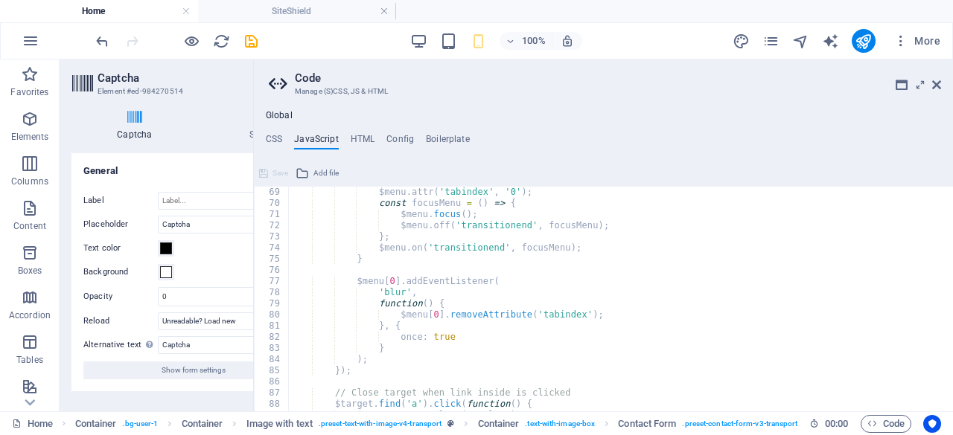
click at [461, 282] on div "$menu . attr ( 'tabindex' , '0' ) ; const focusMenu = ( ) => { $menu . focus ( …" at bounding box center [629, 305] width 683 height 236
type textarea "$menu[0].addEventListener("
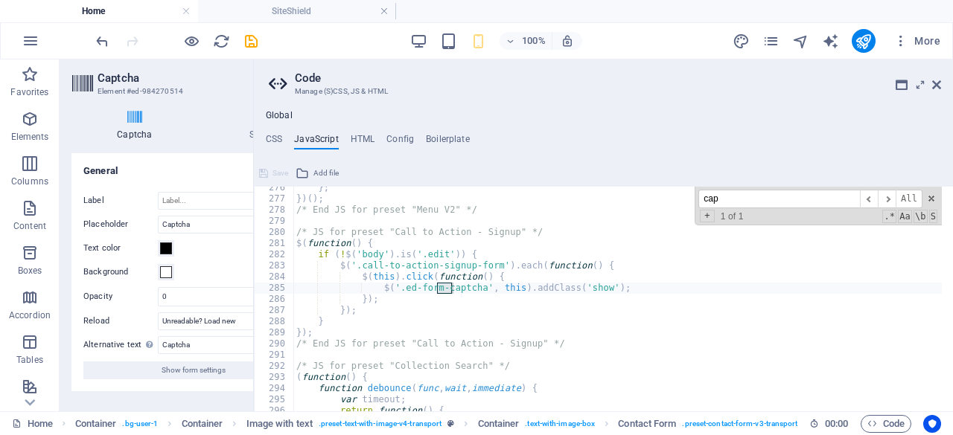
scroll to position [3074, 0]
type input "cap"
type textarea "$('.ed-form-captcha', this).addClass('show');"
click at [473, 286] on div "} ; }) ( ) ; /* End JS for preset "Menu V2" */ /* JS for preset "Call to Action…" at bounding box center [634, 300] width 683 height 236
click at [555, 286] on div "} ; }) ( ) ; /* End JS for preset "Menu V2" */ /* JS for preset "Call to Action…" at bounding box center [634, 300] width 683 height 236
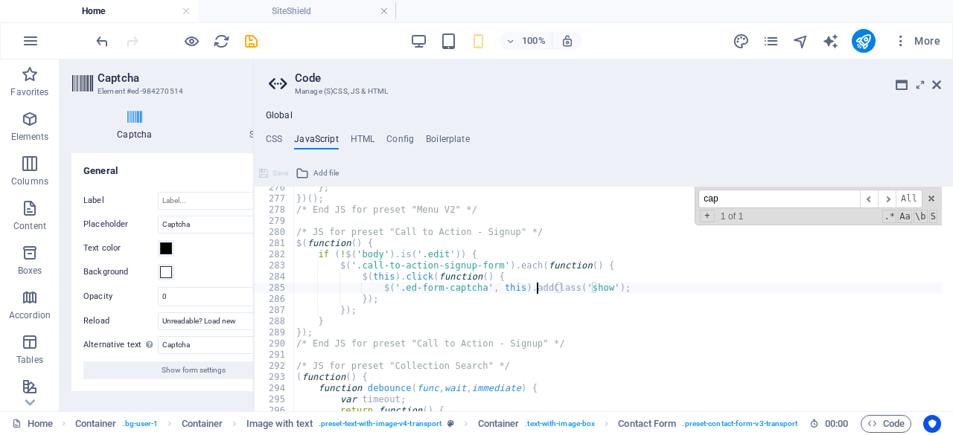
click at [534, 288] on div "} ; }) ( ) ; /* End JS for preset "Menu V2" */ /* JS for preset "Call to Action…" at bounding box center [634, 300] width 683 height 236
drag, startPoint x: 516, startPoint y: 289, endPoint x: 540, endPoint y: 292, distance: 24.0
click at [516, 290] on div "} ; }) ( ) ; /* End JS for preset "Menu V2" */ /* JS for preset "Call to Action…" at bounding box center [634, 300] width 683 height 236
click at [598, 292] on div "} ; }) ( ) ; /* End JS for preset "Menu V2" */ /* JS for preset "Call to Action…" at bounding box center [634, 300] width 683 height 236
click at [610, 286] on div "} ; }) ( ) ; /* End JS for preset "Menu V2" */ /* JS for preset "Call to Action…" at bounding box center [634, 300] width 683 height 236
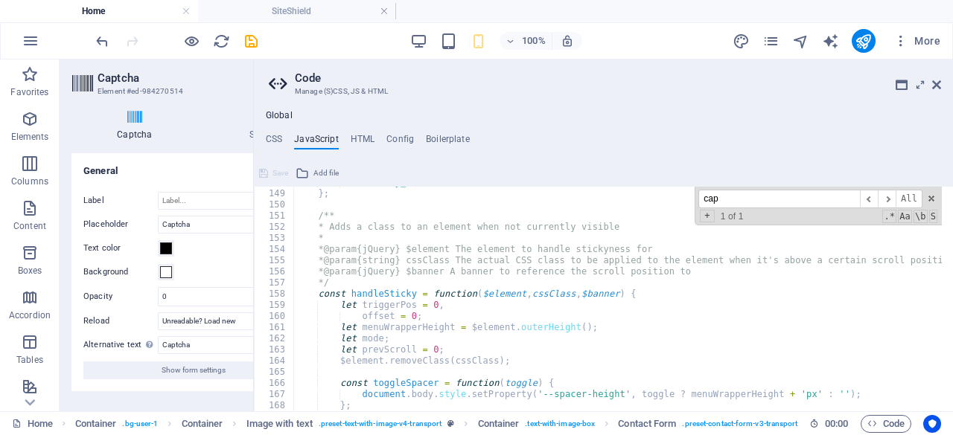
scroll to position [1651, 0]
click at [930, 199] on span at bounding box center [931, 198] width 10 height 10
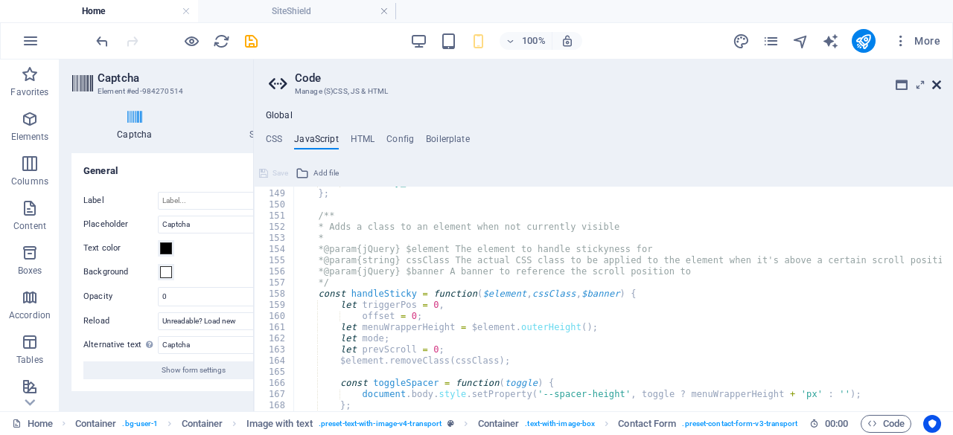
click at [936, 88] on icon at bounding box center [936, 85] width 9 height 12
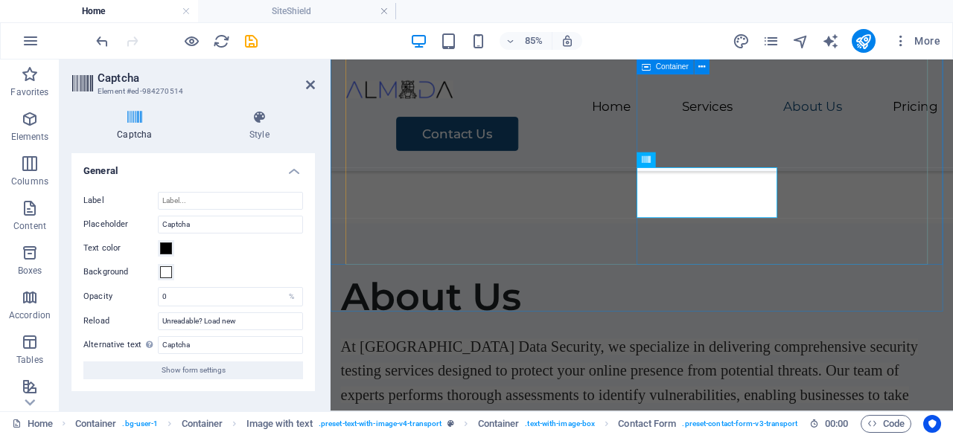
scroll to position [1934, 0]
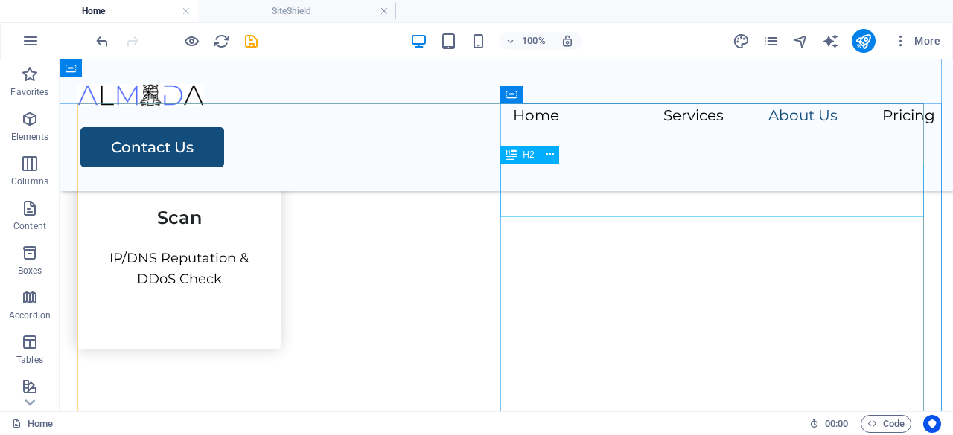
scroll to position [2009, 0]
